Goal: Transaction & Acquisition: Purchase product/service

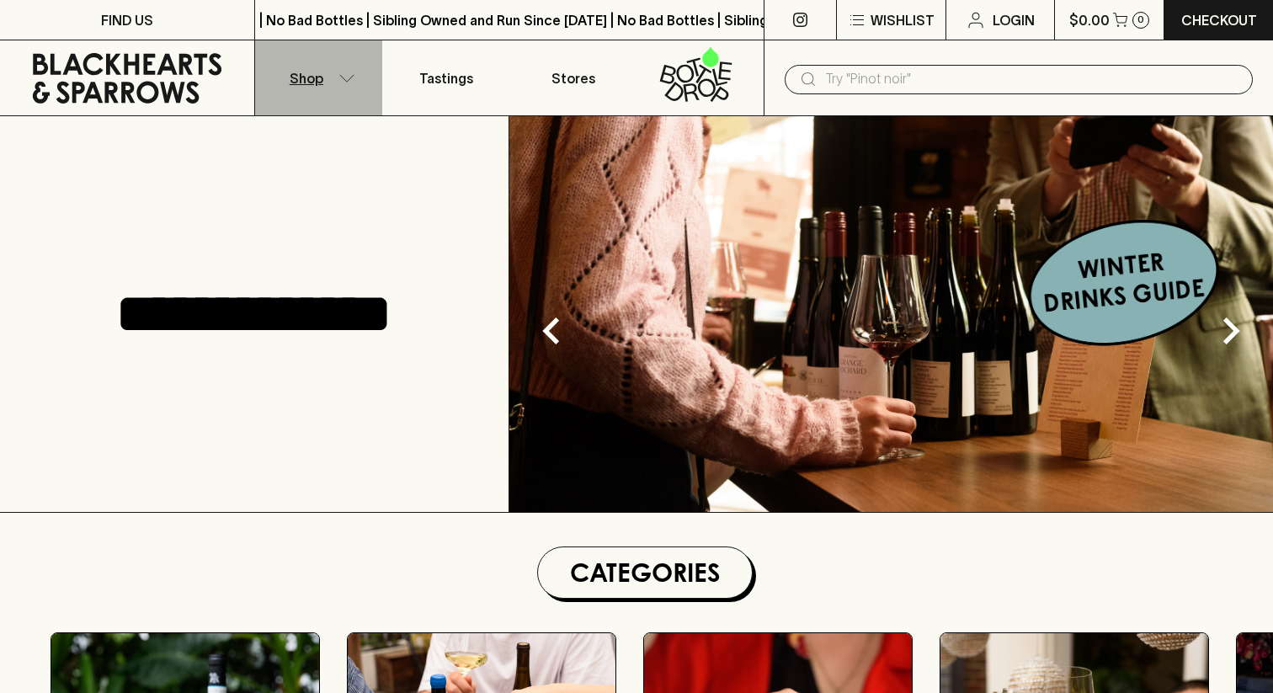
click at [330, 81] on button "Shop" at bounding box center [318, 77] width 127 height 75
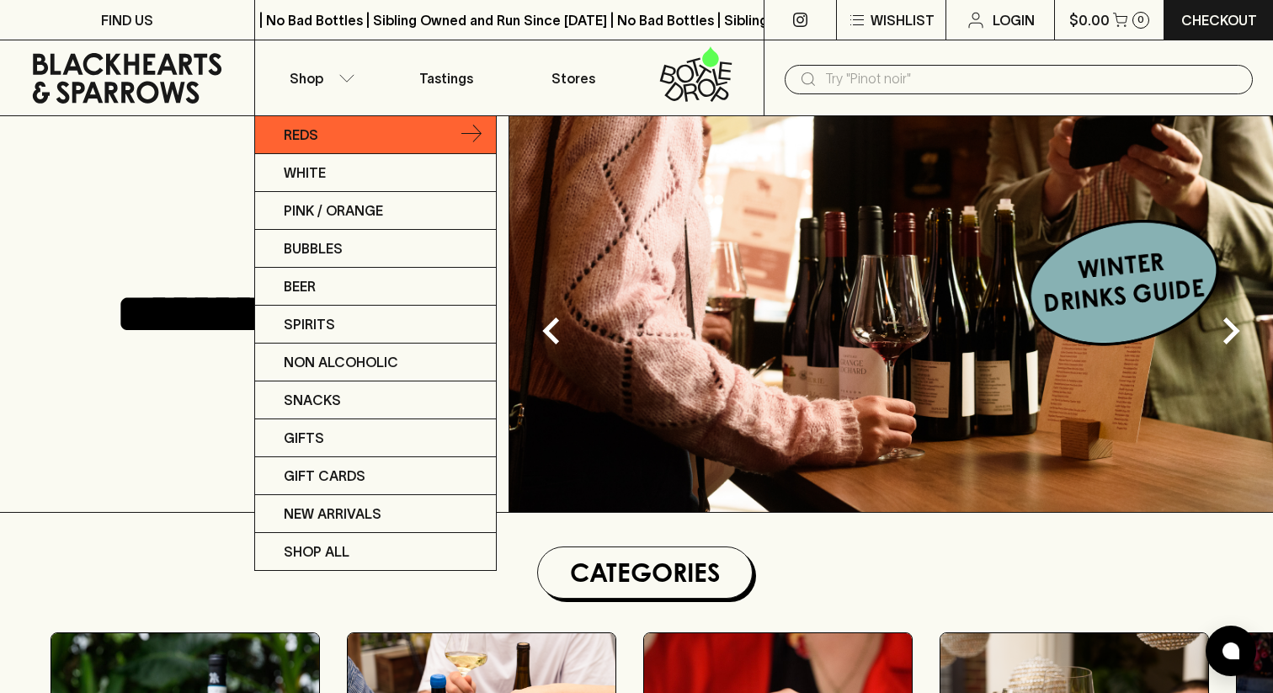
click at [321, 140] on link "Reds" at bounding box center [375, 135] width 241 height 38
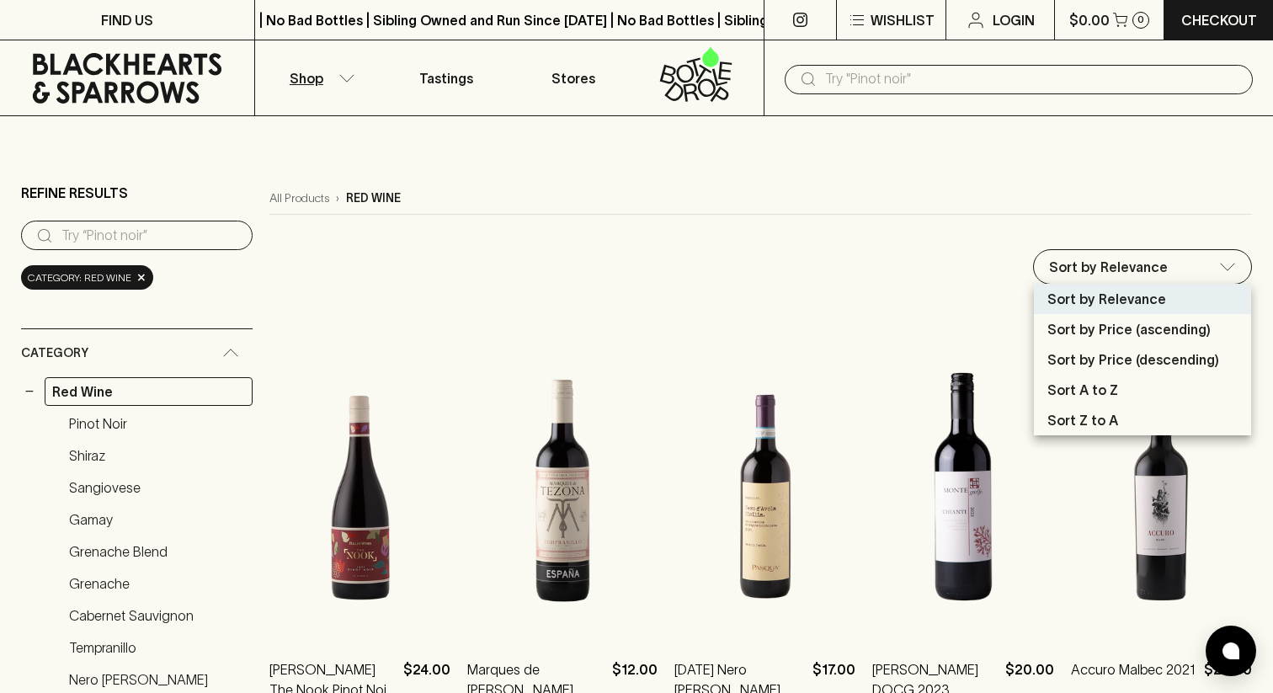
click at [1118, 337] on p "Sort by Price (ascending)" at bounding box center [1129, 329] width 163 height 20
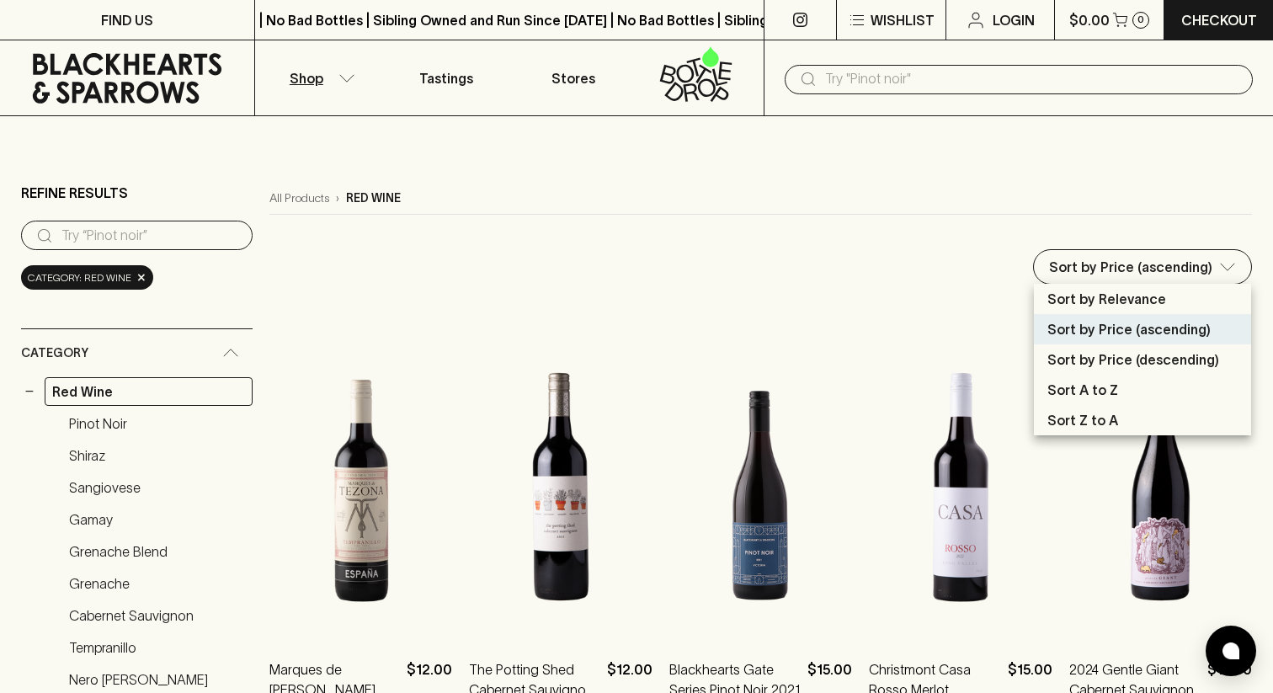
click at [1115, 356] on p "Sort by Price (descending)" at bounding box center [1134, 359] width 172 height 20
type input "price:desc"
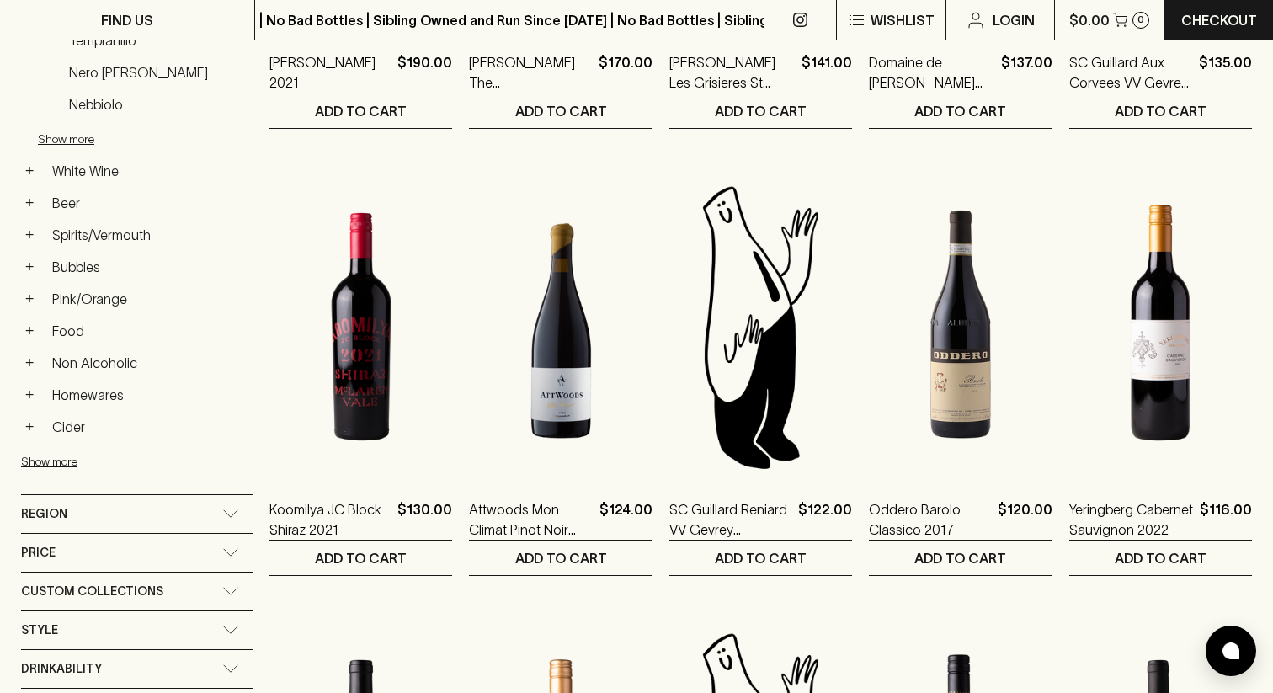
scroll to position [611, 0]
